Goal: Information Seeking & Learning: Learn about a topic

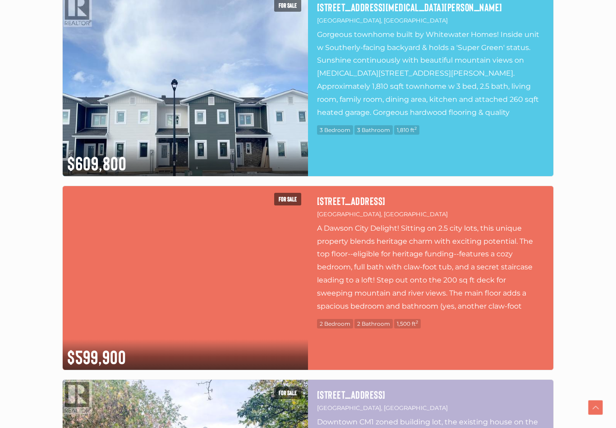
scroll to position [530, 0]
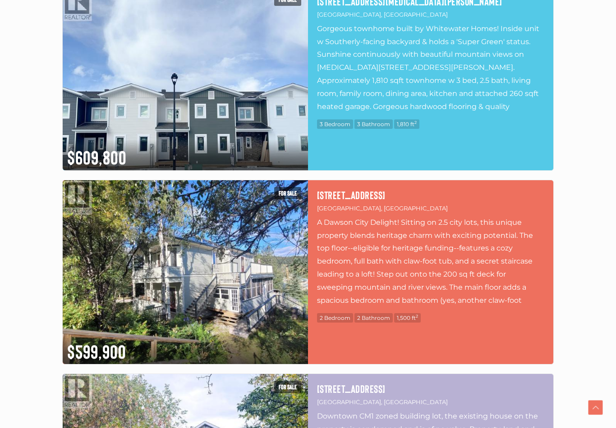
click at [96, 319] on img at bounding box center [185, 272] width 245 height 184
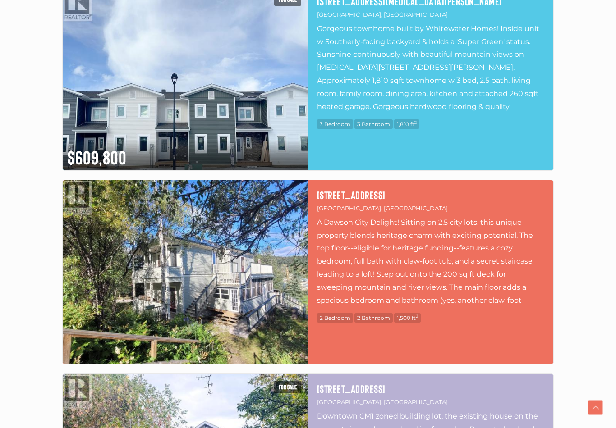
click at [91, 306] on img at bounding box center [185, 272] width 245 height 184
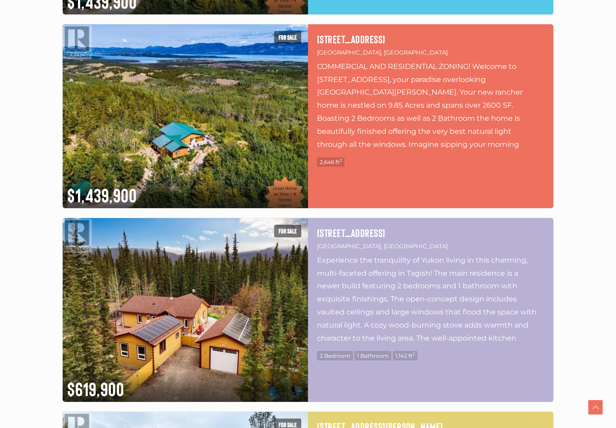
scroll to position [3013, 0]
click at [90, 334] on img at bounding box center [185, 310] width 245 height 184
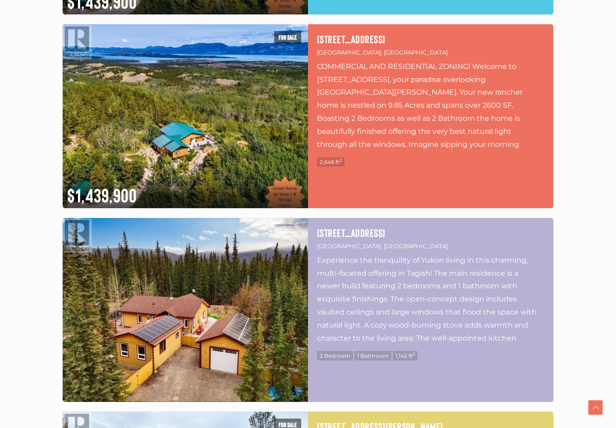
click at [91, 337] on img at bounding box center [185, 310] width 245 height 184
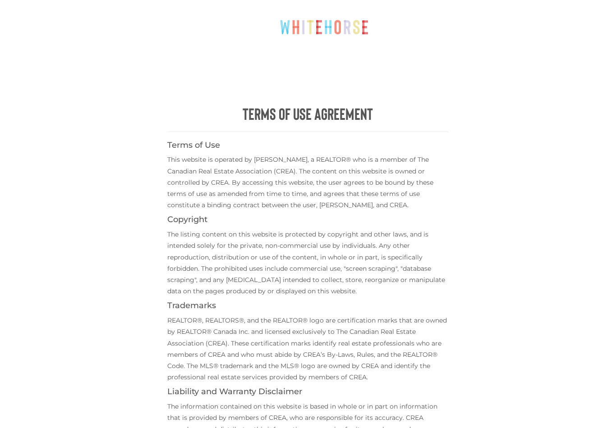
click at [94, 309] on div "Terms of Use Agreement Terms of Use This website is operated by [PERSON_NAME], …" at bounding box center [308, 284] width 442 height 568
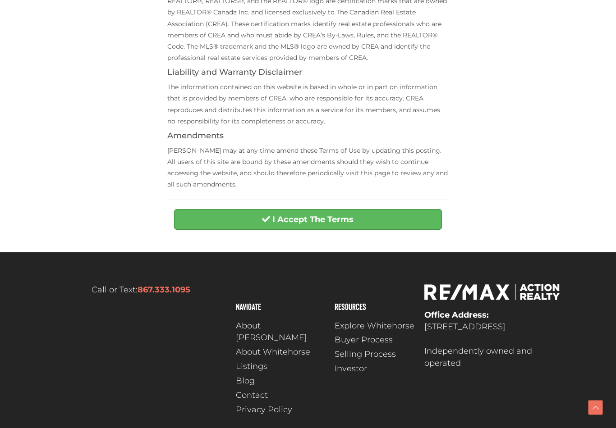
scroll to position [321, 0]
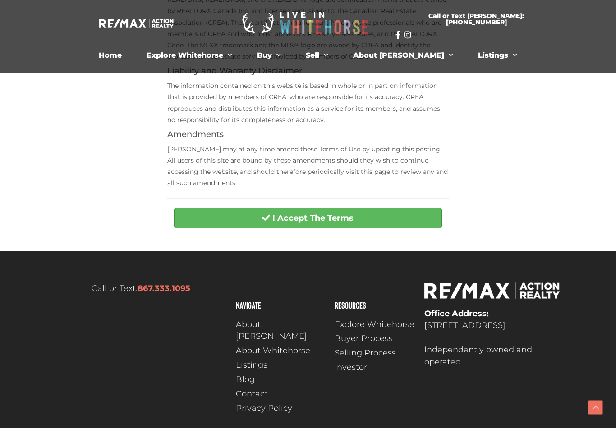
click at [229, 219] on button "I Accept The Terms" at bounding box center [307, 218] width 267 height 21
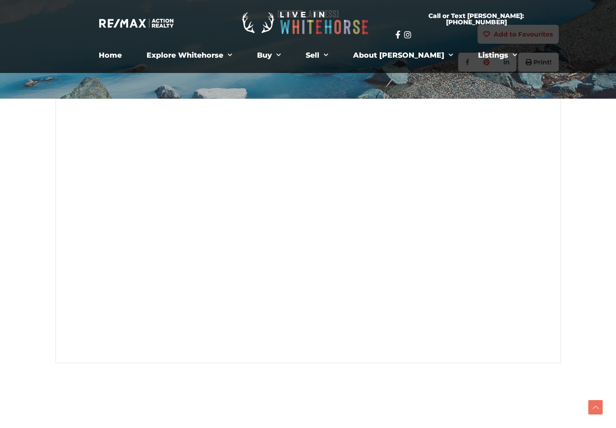
scroll to position [159, 0]
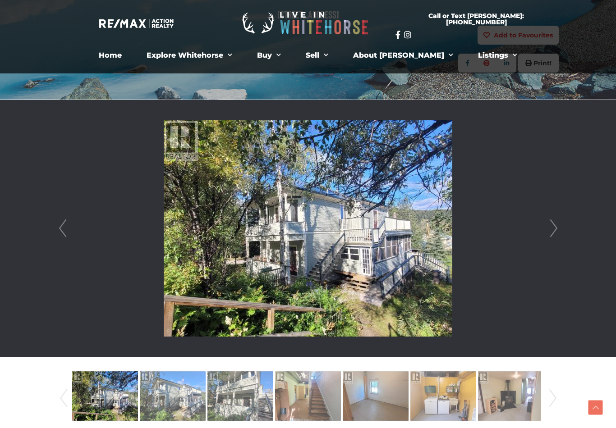
click at [172, 397] on img at bounding box center [173, 396] width 66 height 51
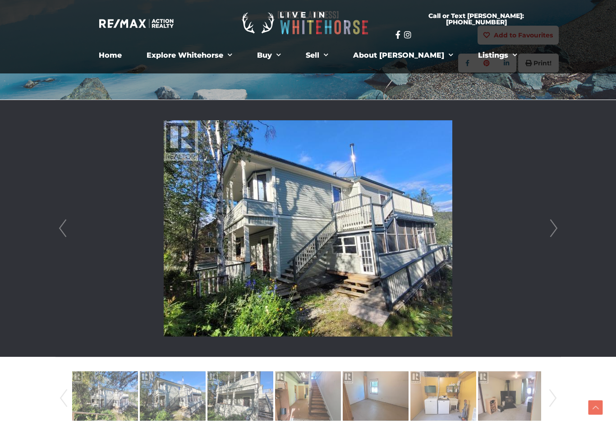
click at [246, 409] on img at bounding box center [240, 396] width 66 height 51
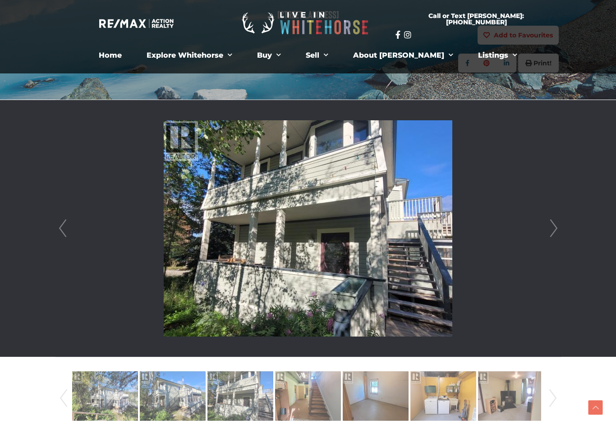
click at [312, 407] on img at bounding box center [308, 396] width 66 height 51
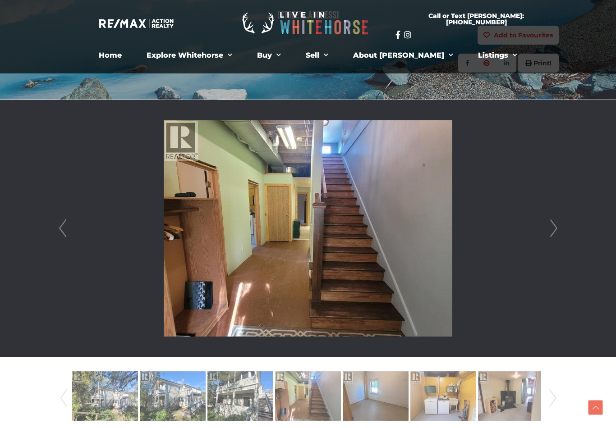
click at [369, 414] on img at bounding box center [376, 396] width 66 height 51
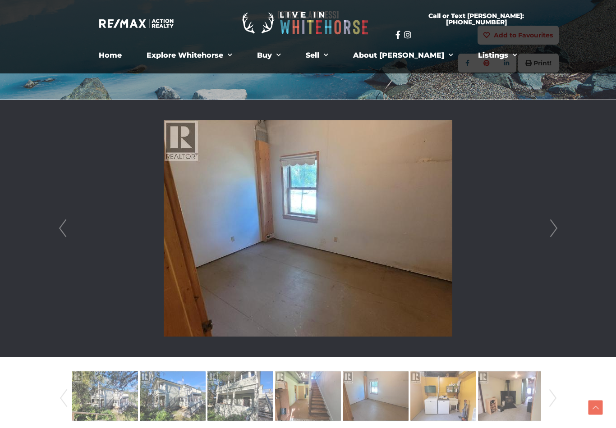
click at [447, 400] on img at bounding box center [443, 396] width 66 height 51
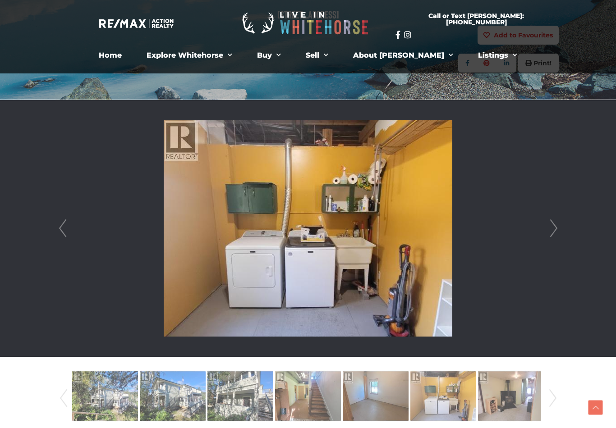
click at [496, 400] on img at bounding box center [511, 396] width 66 height 51
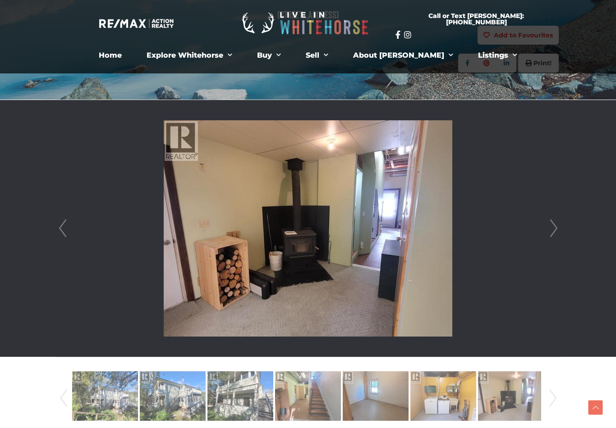
click at [549, 401] on link "Next" at bounding box center [553, 398] width 14 height 61
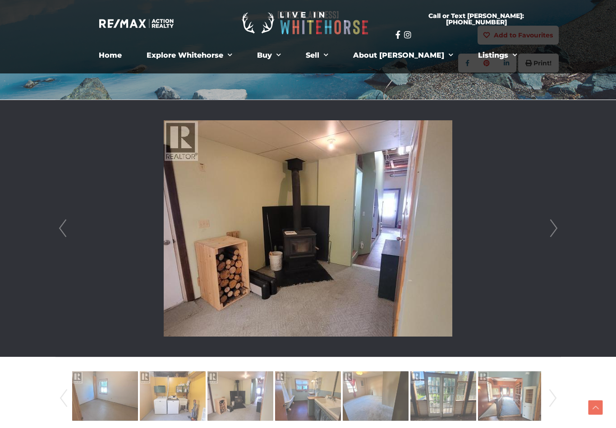
click at [170, 406] on img at bounding box center [173, 396] width 66 height 51
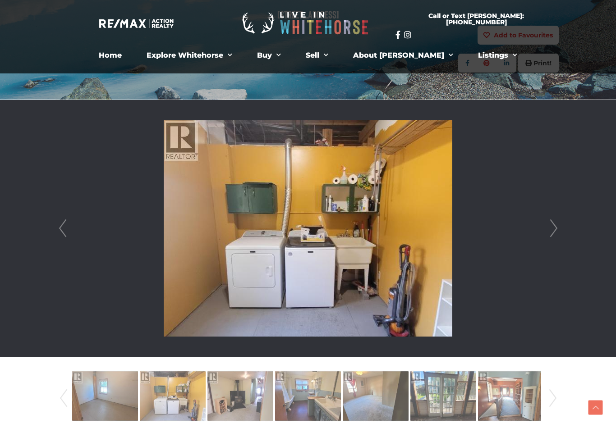
click at [228, 403] on img at bounding box center [240, 396] width 66 height 51
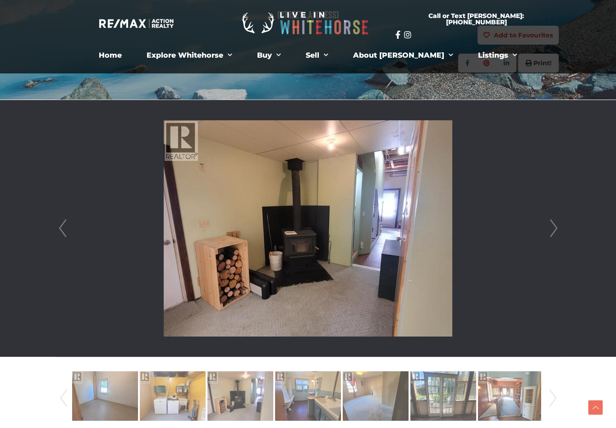
click at [312, 399] on img at bounding box center [308, 396] width 66 height 51
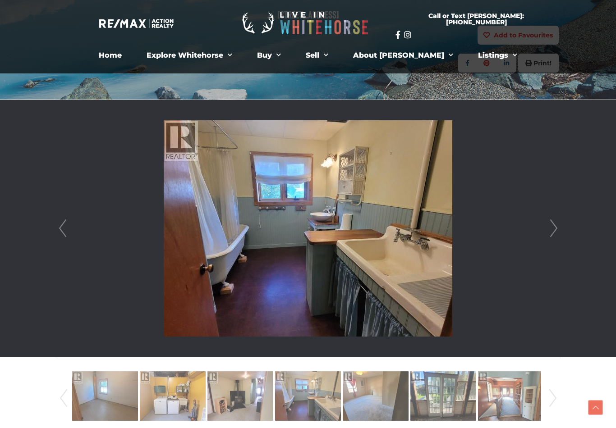
click at [368, 395] on img at bounding box center [376, 396] width 66 height 51
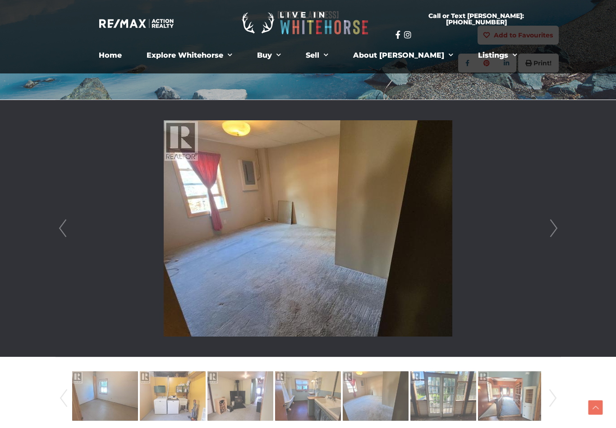
click at [436, 407] on img at bounding box center [443, 396] width 66 height 51
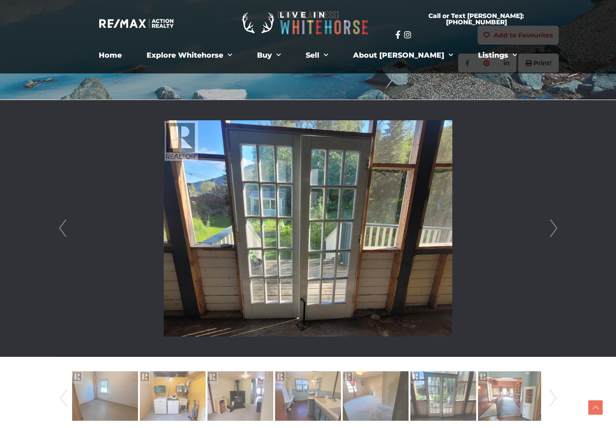
click at [500, 398] on img at bounding box center [511, 396] width 66 height 51
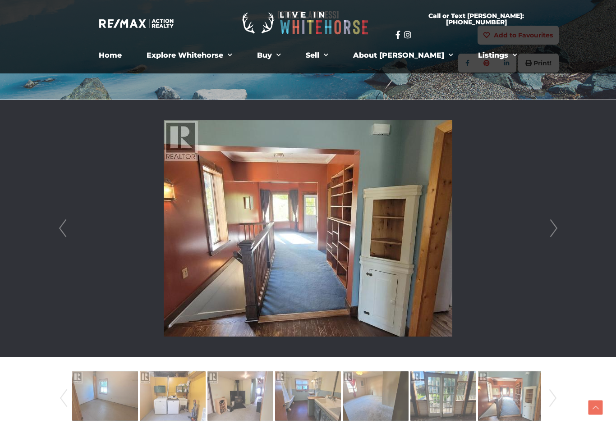
click at [549, 397] on link "Next" at bounding box center [553, 398] width 14 height 61
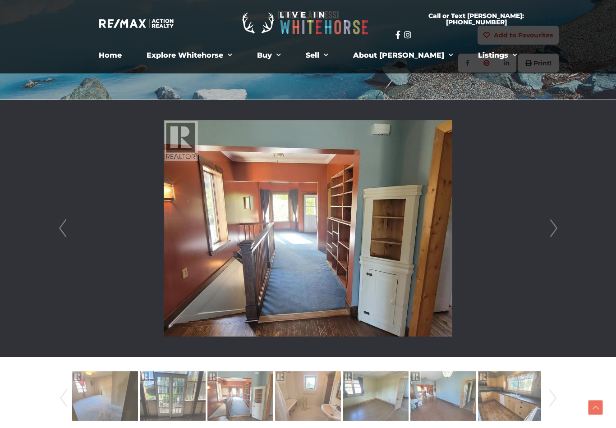
click at [491, 411] on img at bounding box center [511, 396] width 66 height 51
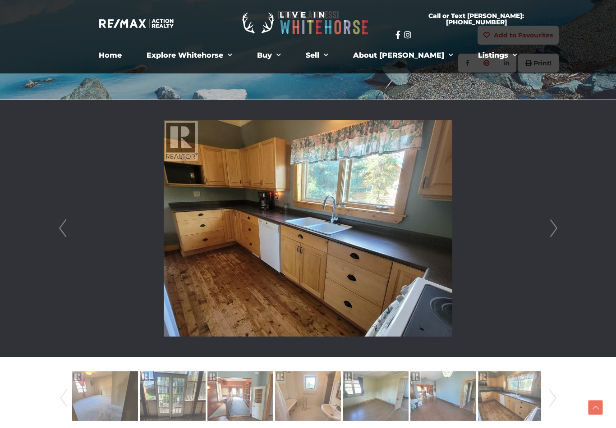
click at [443, 408] on img at bounding box center [443, 396] width 66 height 51
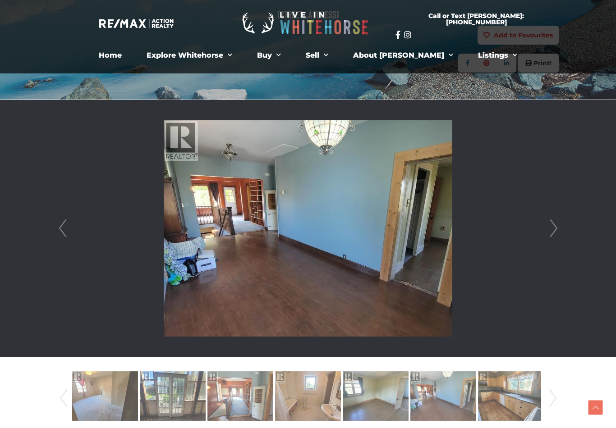
click at [376, 408] on img at bounding box center [376, 396] width 66 height 51
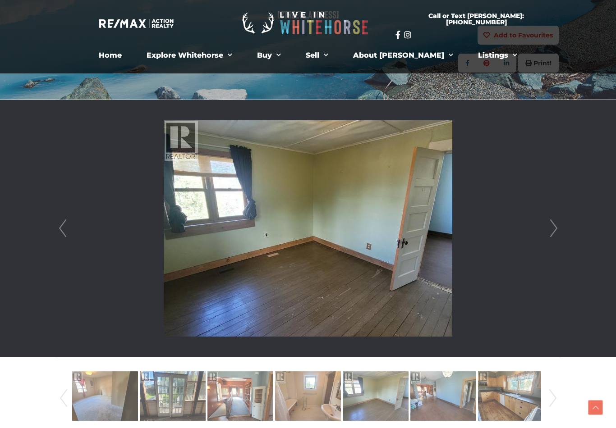
click at [307, 408] on img at bounding box center [308, 396] width 66 height 51
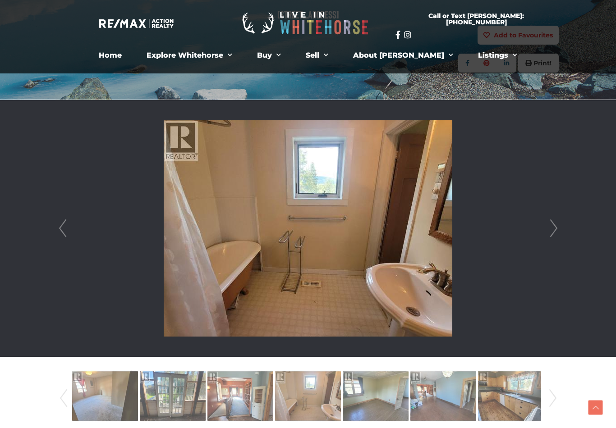
click at [552, 399] on link "Next" at bounding box center [553, 398] width 14 height 61
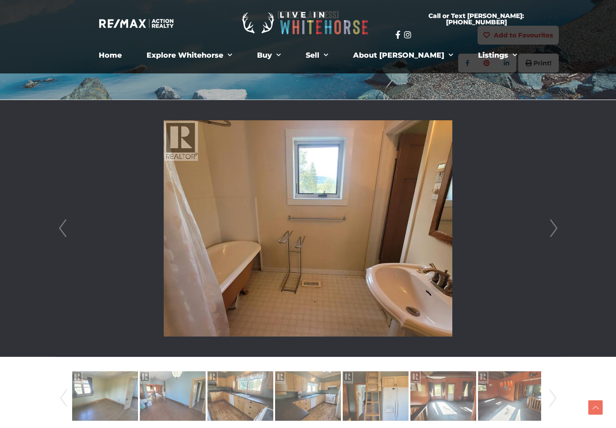
click at [371, 404] on img at bounding box center [376, 396] width 66 height 51
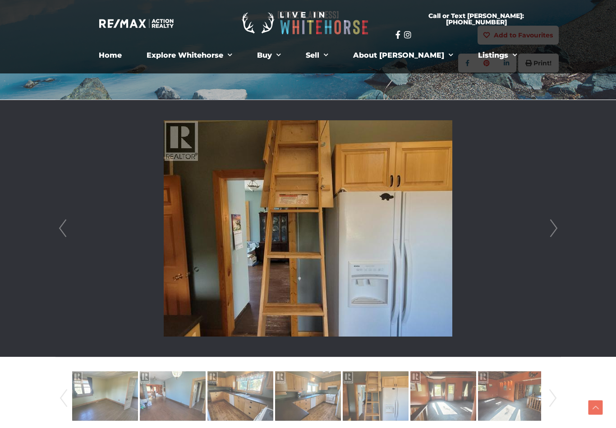
click at [411, 409] on img at bounding box center [443, 396] width 66 height 51
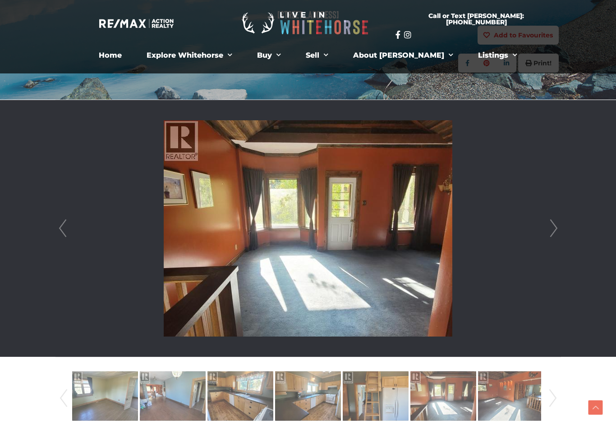
click at [442, 409] on img at bounding box center [443, 396] width 66 height 51
click at [501, 403] on img at bounding box center [511, 396] width 66 height 51
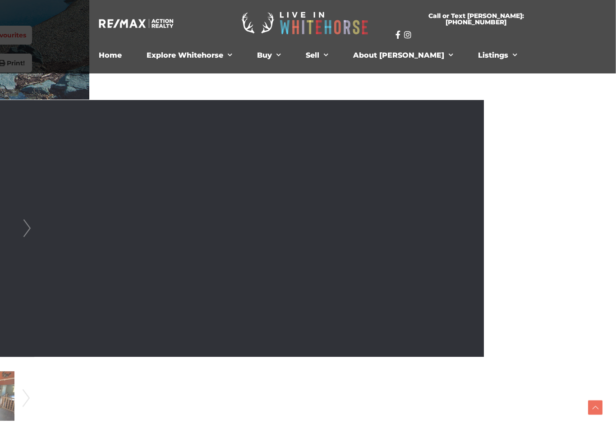
scroll to position [159, 533]
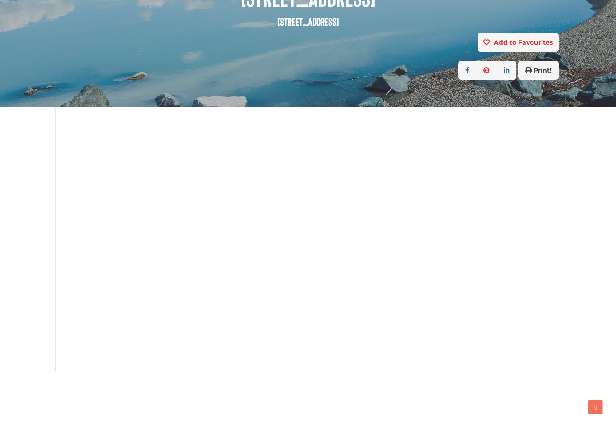
scroll to position [152, 0]
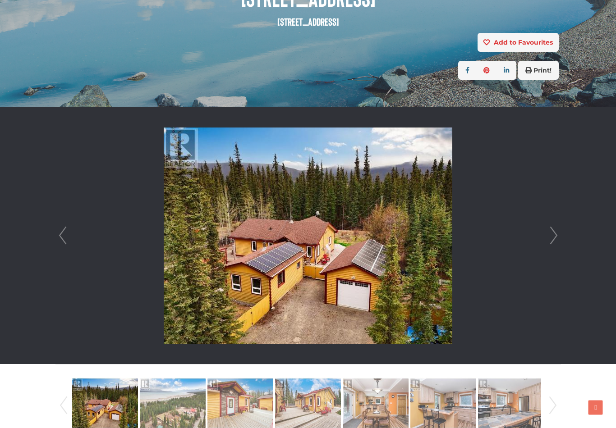
click at [149, 397] on img at bounding box center [173, 403] width 66 height 51
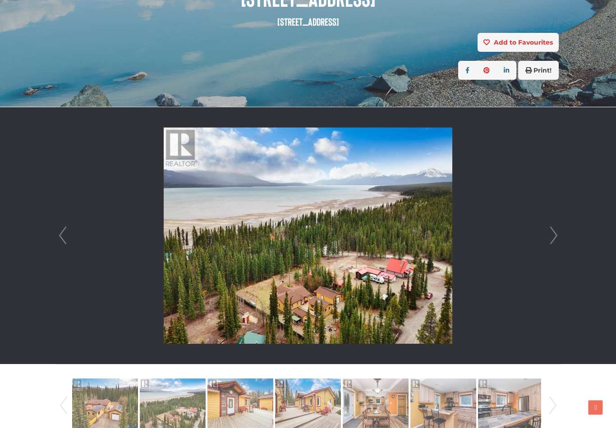
click at [237, 401] on img at bounding box center [240, 403] width 66 height 51
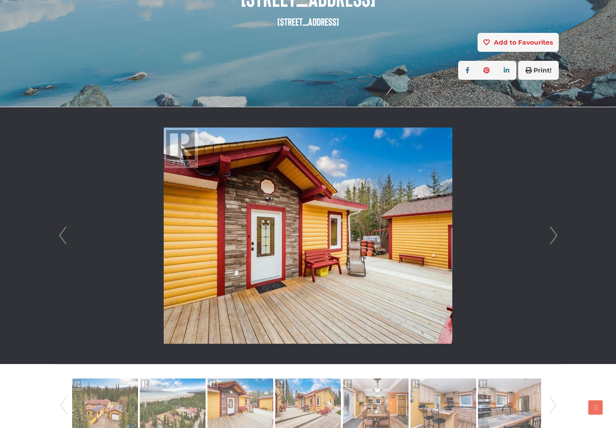
click at [287, 415] on img at bounding box center [308, 403] width 66 height 51
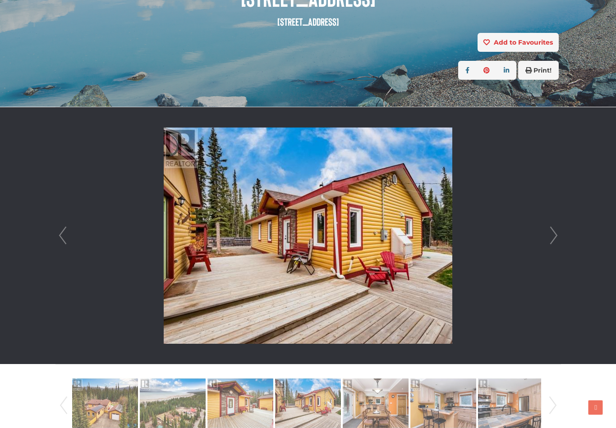
click at [389, 406] on img at bounding box center [376, 403] width 66 height 51
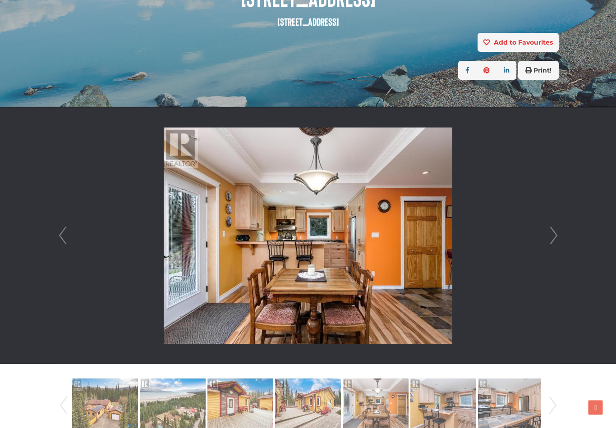
click at [437, 408] on img at bounding box center [443, 403] width 66 height 51
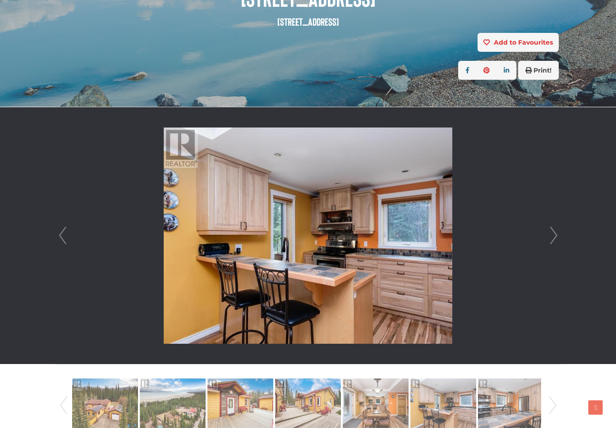
click at [507, 405] on img at bounding box center [511, 403] width 66 height 51
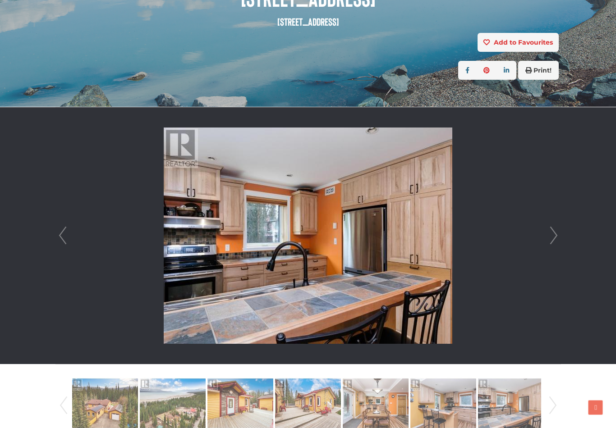
click at [549, 408] on link "Next" at bounding box center [553, 405] width 14 height 61
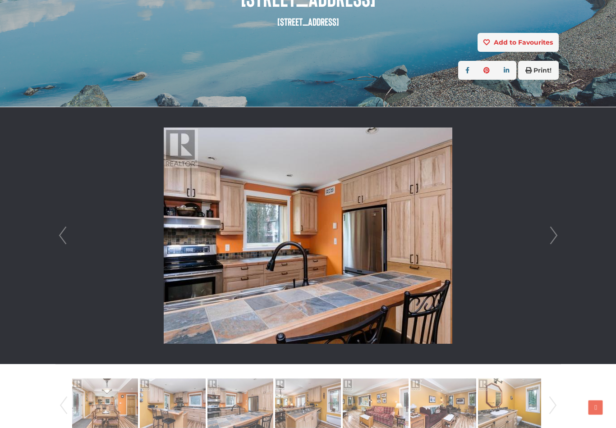
click at [160, 406] on img at bounding box center [173, 403] width 66 height 51
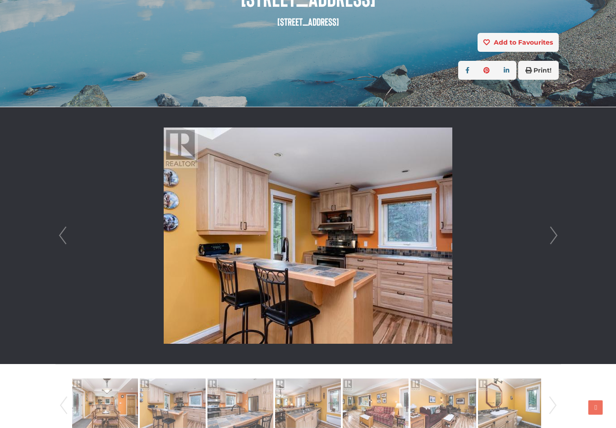
click at [249, 412] on img at bounding box center [240, 403] width 66 height 51
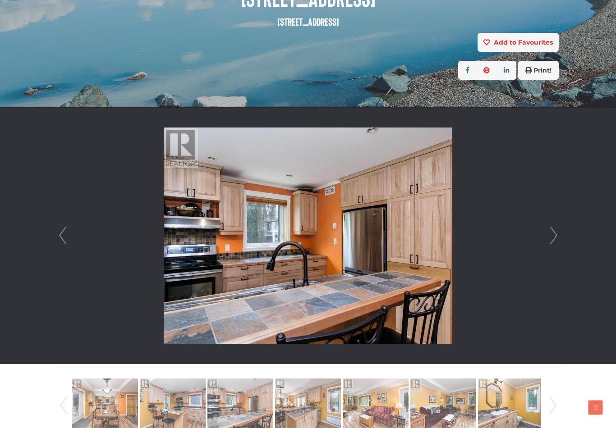
click at [298, 414] on img at bounding box center [308, 403] width 66 height 51
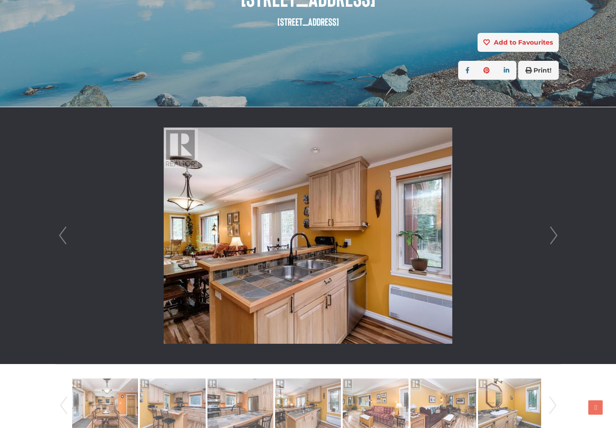
click at [379, 413] on img at bounding box center [376, 403] width 66 height 51
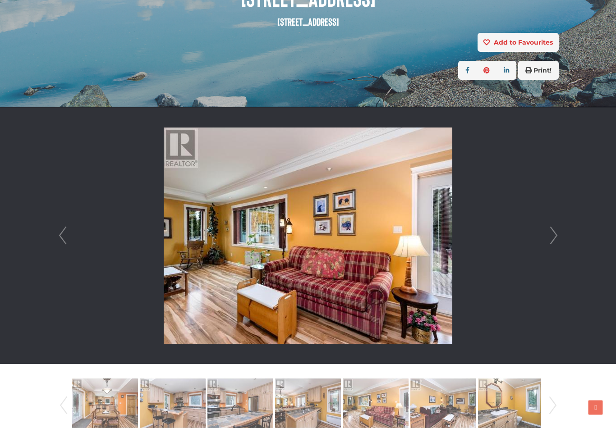
click at [439, 417] on img at bounding box center [443, 403] width 66 height 51
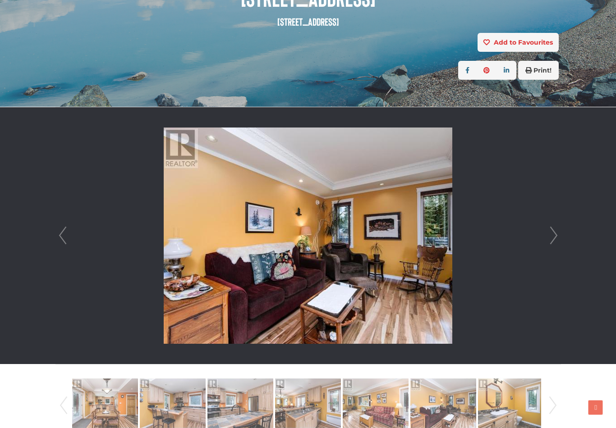
click at [492, 413] on img at bounding box center [511, 403] width 66 height 51
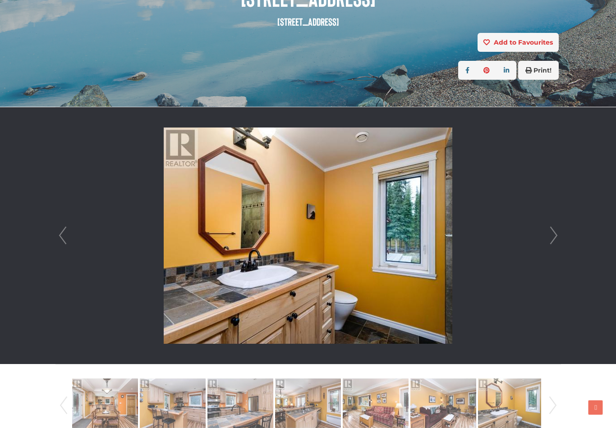
click at [554, 410] on link "Next" at bounding box center [553, 405] width 14 height 61
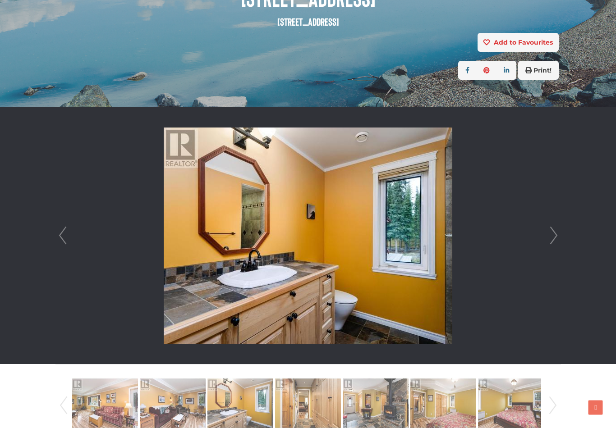
click at [299, 410] on img at bounding box center [308, 403] width 66 height 51
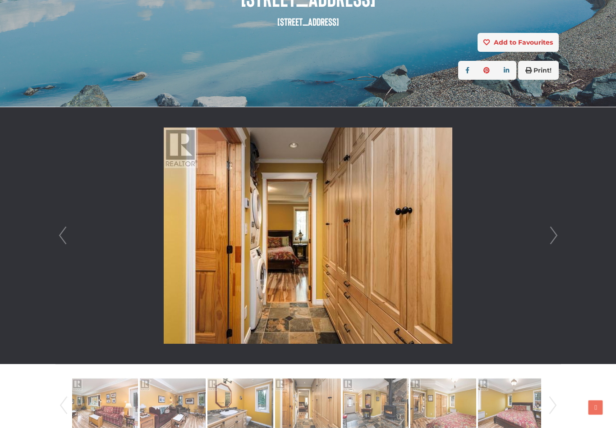
click at [381, 414] on img at bounding box center [376, 403] width 66 height 51
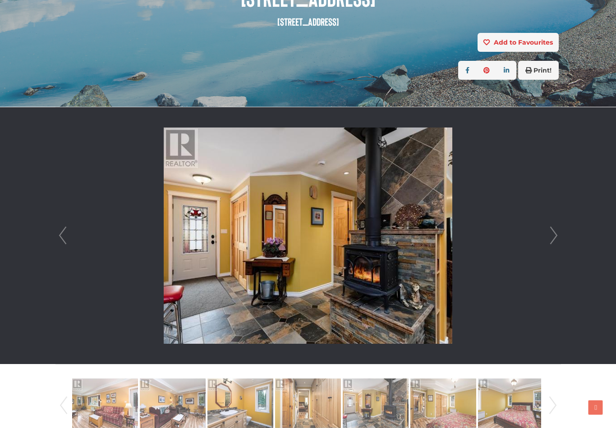
click at [430, 412] on img at bounding box center [443, 403] width 66 height 51
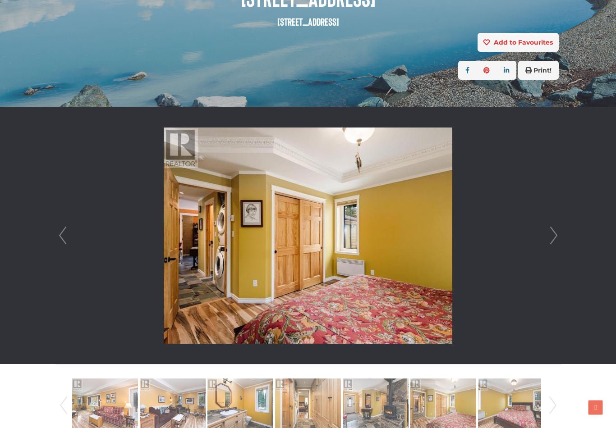
click at [500, 415] on img at bounding box center [511, 403] width 66 height 51
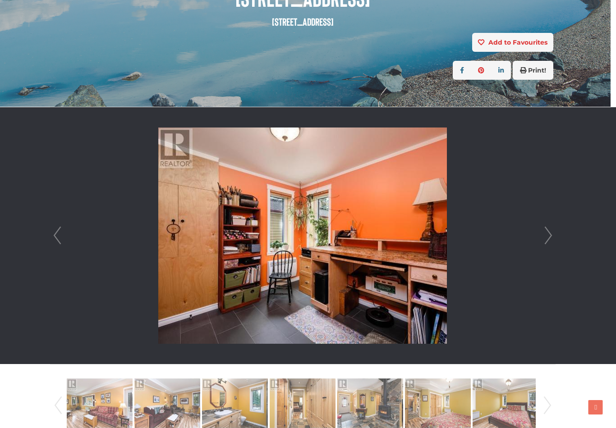
scroll to position [152, 5]
click at [553, 237] on link "Next" at bounding box center [548, 235] width 14 height 257
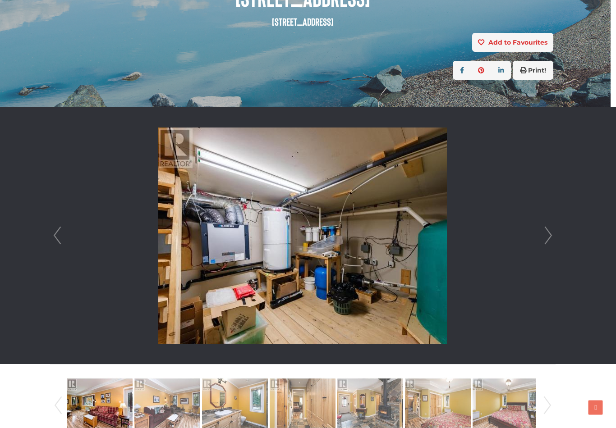
click at [546, 247] on link "Next" at bounding box center [548, 235] width 14 height 257
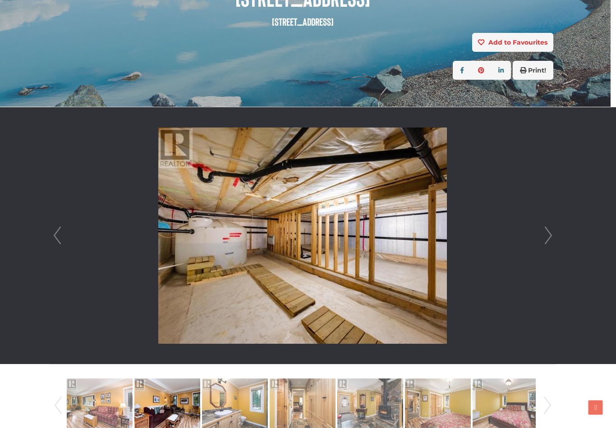
click at [545, 241] on link "Next" at bounding box center [548, 235] width 14 height 257
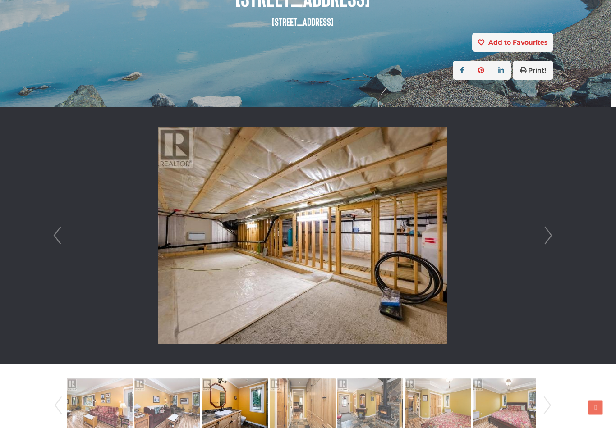
click at [544, 242] on link "Next" at bounding box center [548, 235] width 14 height 257
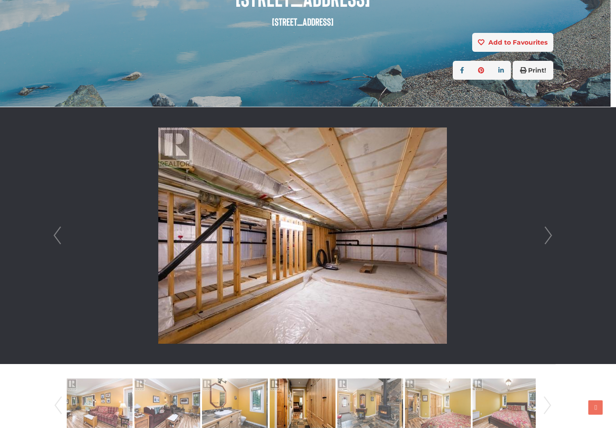
click at [539, 247] on li at bounding box center [302, 235] width 505 height 257
click at [552, 242] on link "Next" at bounding box center [548, 235] width 14 height 257
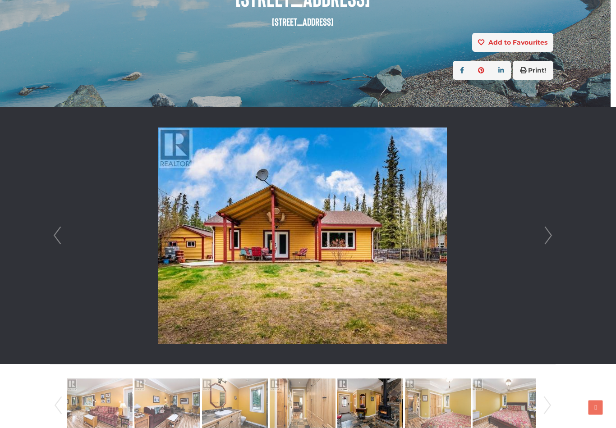
click at [546, 237] on link "Next" at bounding box center [548, 235] width 14 height 257
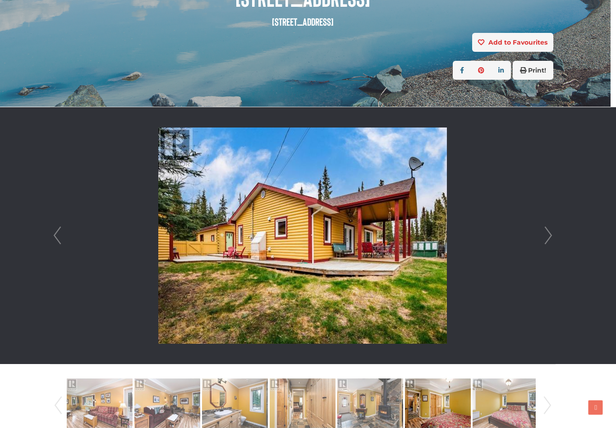
click at [542, 236] on link "Next" at bounding box center [548, 235] width 14 height 257
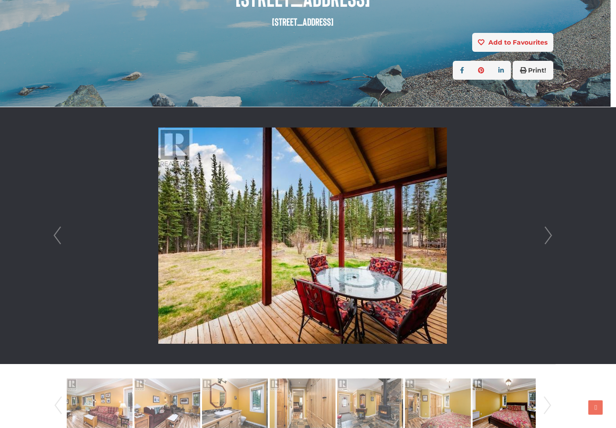
click at [544, 229] on link "Next" at bounding box center [548, 235] width 14 height 257
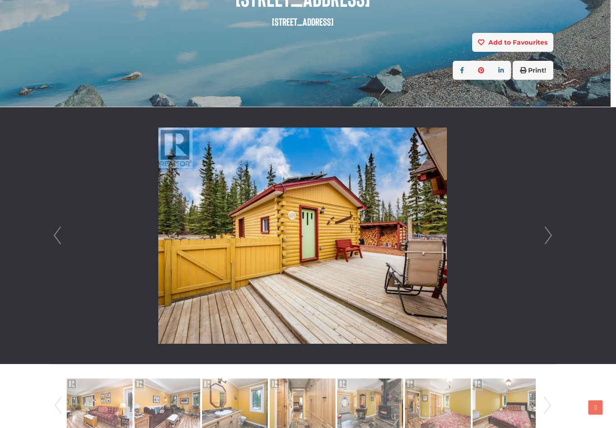
click at [539, 239] on li at bounding box center [302, 235] width 505 height 257
click at [554, 238] on link "Next" at bounding box center [548, 235] width 14 height 257
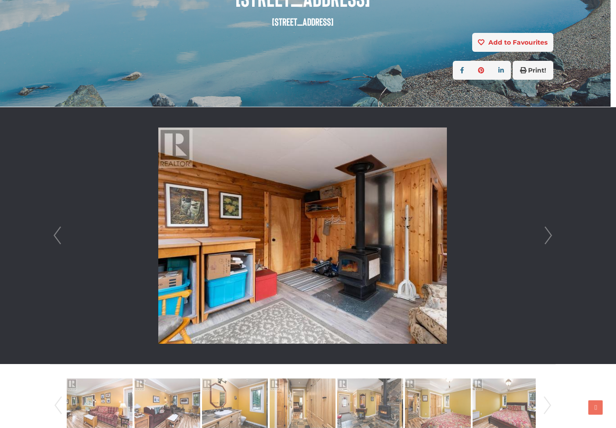
click at [539, 242] on li at bounding box center [302, 235] width 505 height 257
click at [534, 237] on li at bounding box center [302, 235] width 505 height 257
click at [551, 239] on link "Next" at bounding box center [548, 235] width 14 height 257
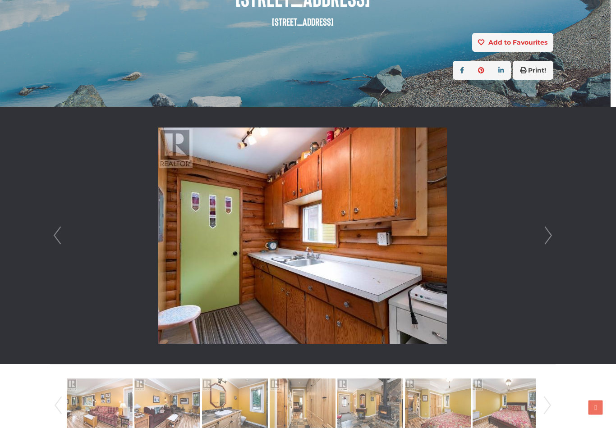
click at [548, 244] on link "Next" at bounding box center [548, 235] width 14 height 257
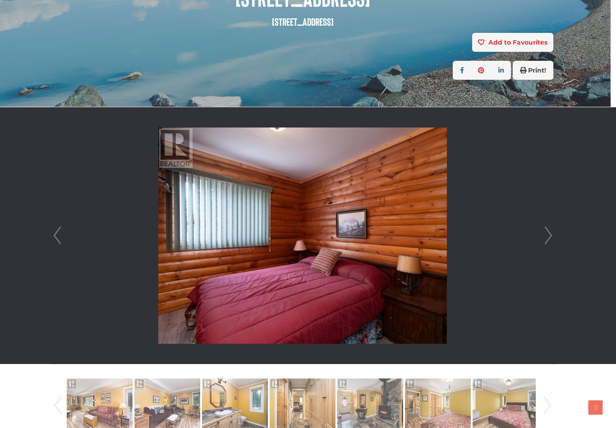
click at [545, 246] on link "Next" at bounding box center [548, 235] width 14 height 257
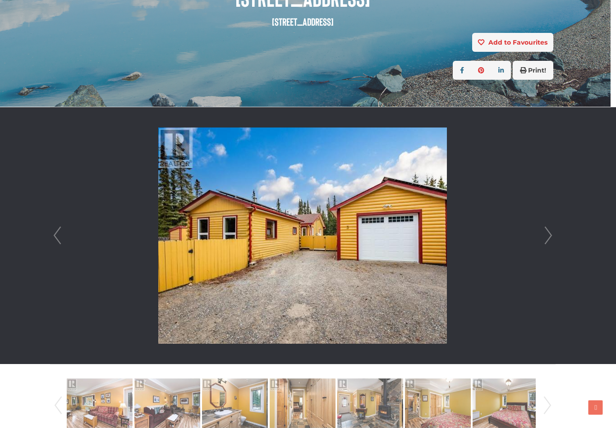
click at [542, 239] on link "Next" at bounding box center [548, 235] width 14 height 257
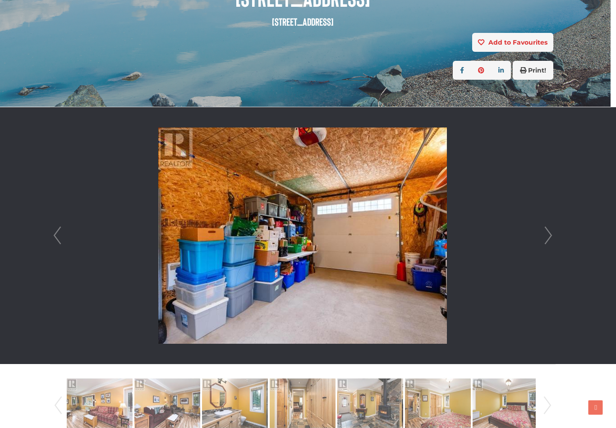
click at [541, 240] on link "Next" at bounding box center [548, 235] width 14 height 257
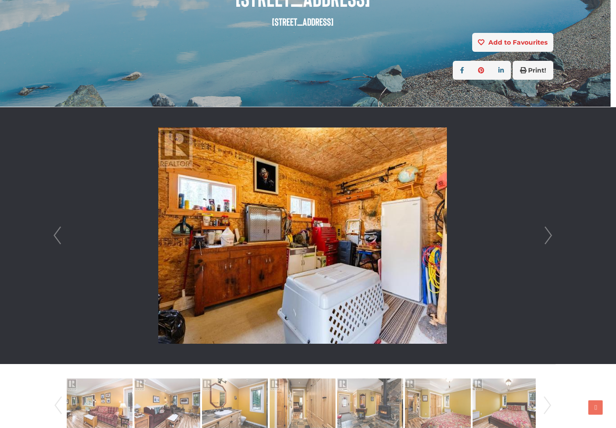
click at [538, 243] on li at bounding box center [302, 235] width 505 height 257
click at [541, 245] on link "Next" at bounding box center [548, 235] width 14 height 257
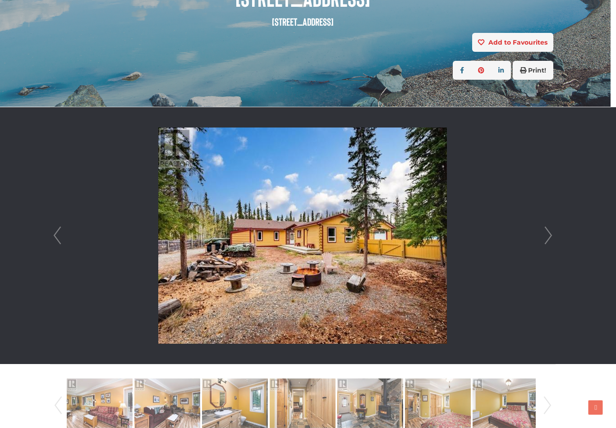
click at [542, 240] on link "Next" at bounding box center [548, 235] width 14 height 257
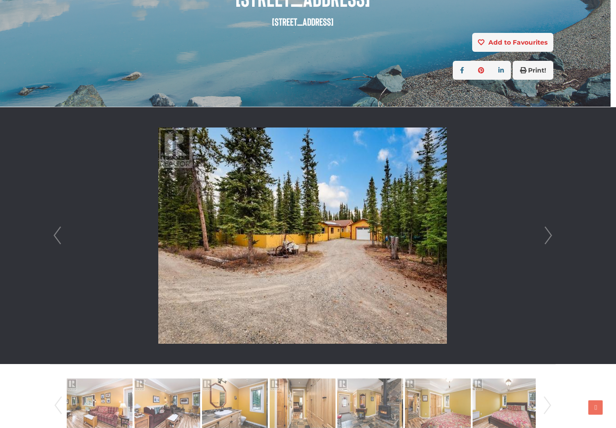
click at [541, 245] on link "Next" at bounding box center [548, 235] width 14 height 257
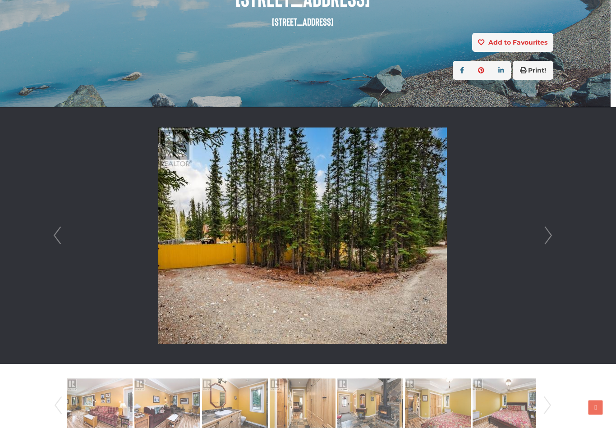
click at [536, 239] on li at bounding box center [302, 235] width 505 height 257
click at [550, 240] on link "Next" at bounding box center [548, 235] width 14 height 257
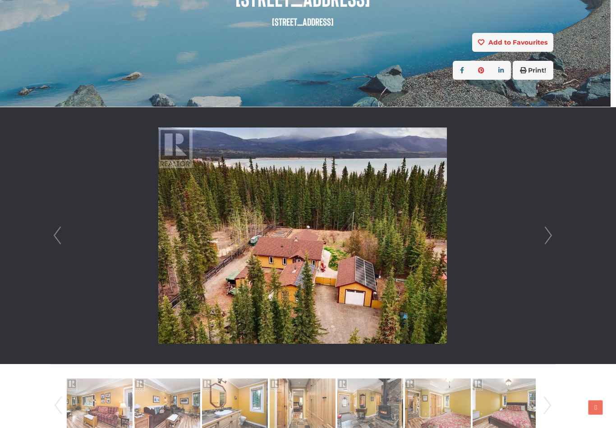
click at [545, 242] on link "Next" at bounding box center [548, 235] width 14 height 257
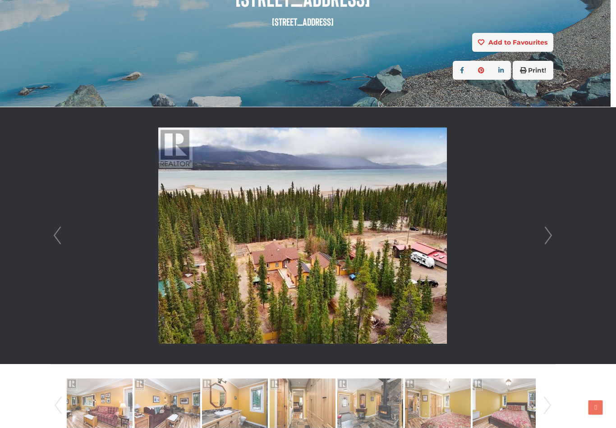
click at [546, 241] on link "Next" at bounding box center [548, 235] width 14 height 257
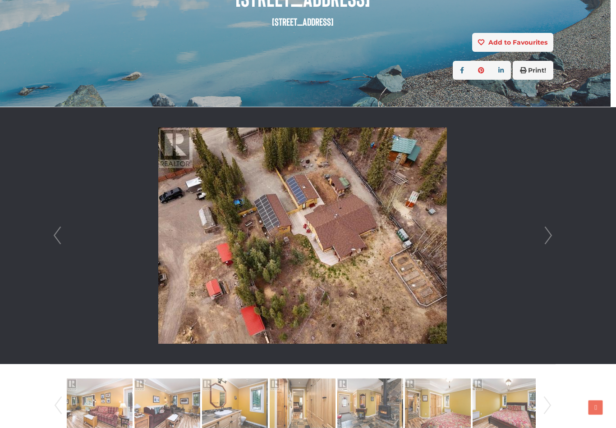
click at [544, 239] on link "Next" at bounding box center [548, 235] width 14 height 257
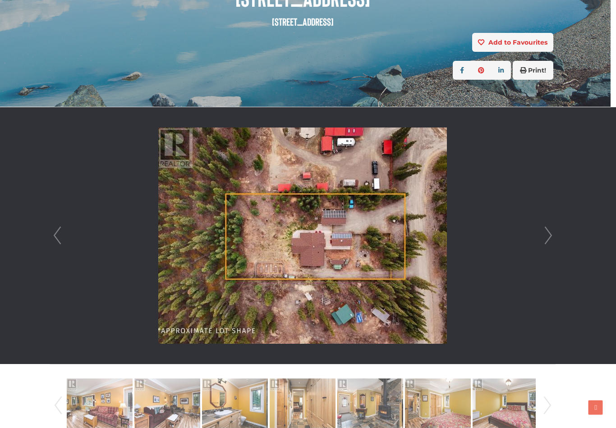
click at [549, 234] on link "Next" at bounding box center [548, 235] width 14 height 257
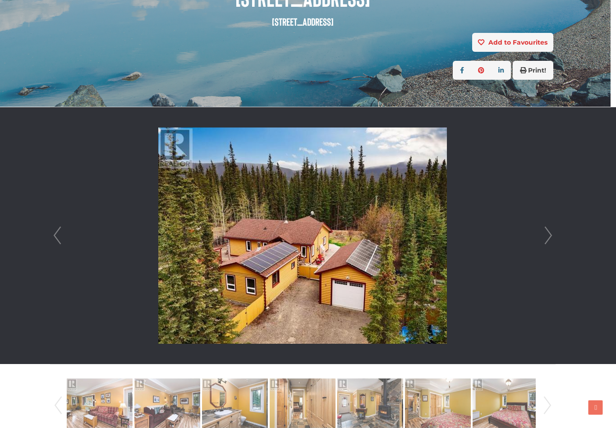
click at [549, 233] on link "Next" at bounding box center [548, 235] width 14 height 257
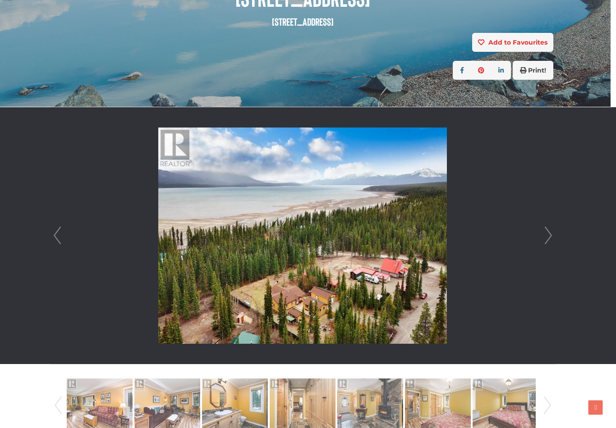
click at [549, 233] on link "Next" at bounding box center [548, 235] width 14 height 257
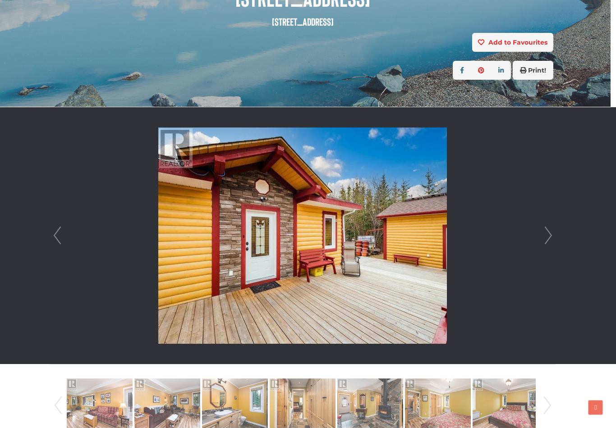
click at [548, 231] on link "Next" at bounding box center [548, 235] width 14 height 257
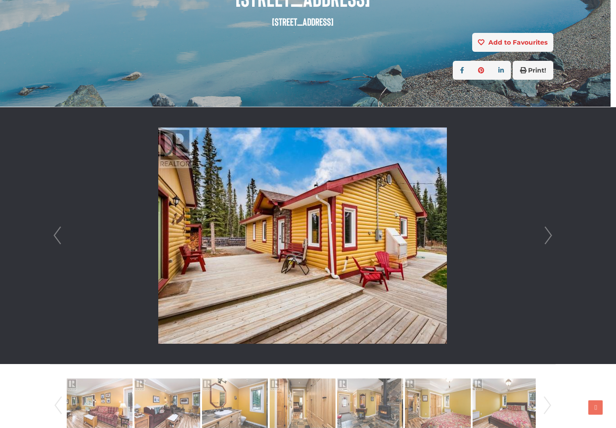
click at [551, 232] on link "Next" at bounding box center [548, 235] width 14 height 257
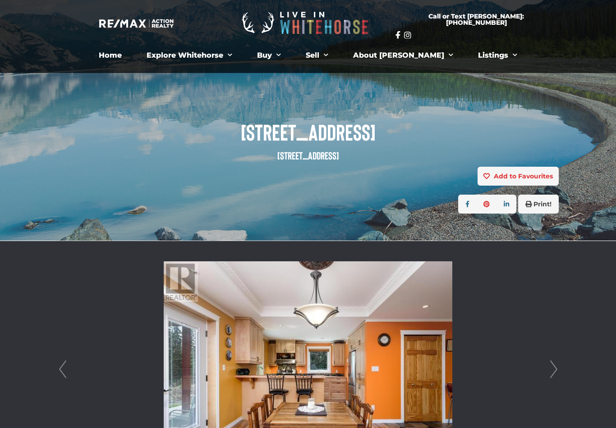
scroll to position [0, 0]
